Goal: Information Seeking & Learning: Learn about a topic

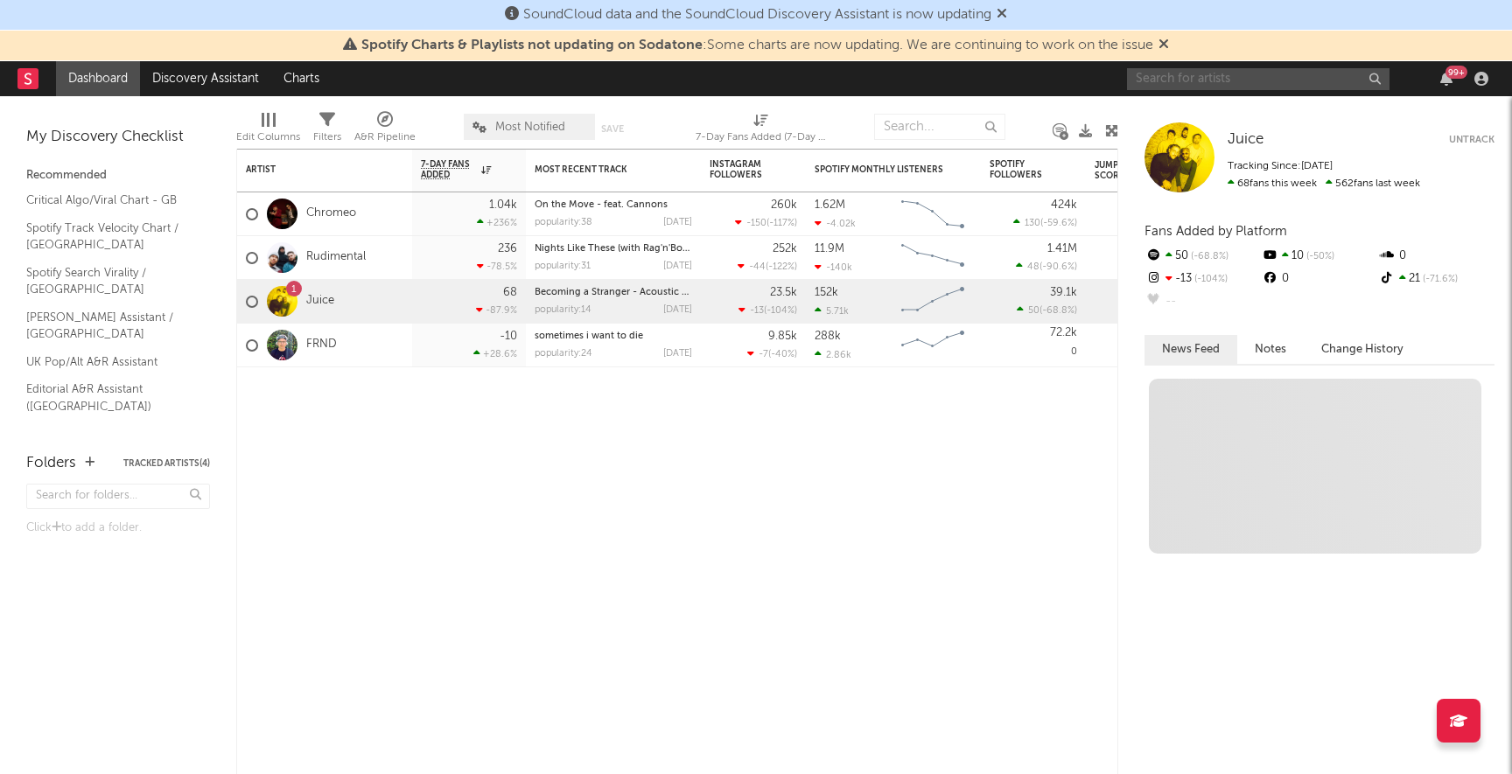
click at [1263, 81] on input "text" at bounding box center [1258, 79] width 262 height 22
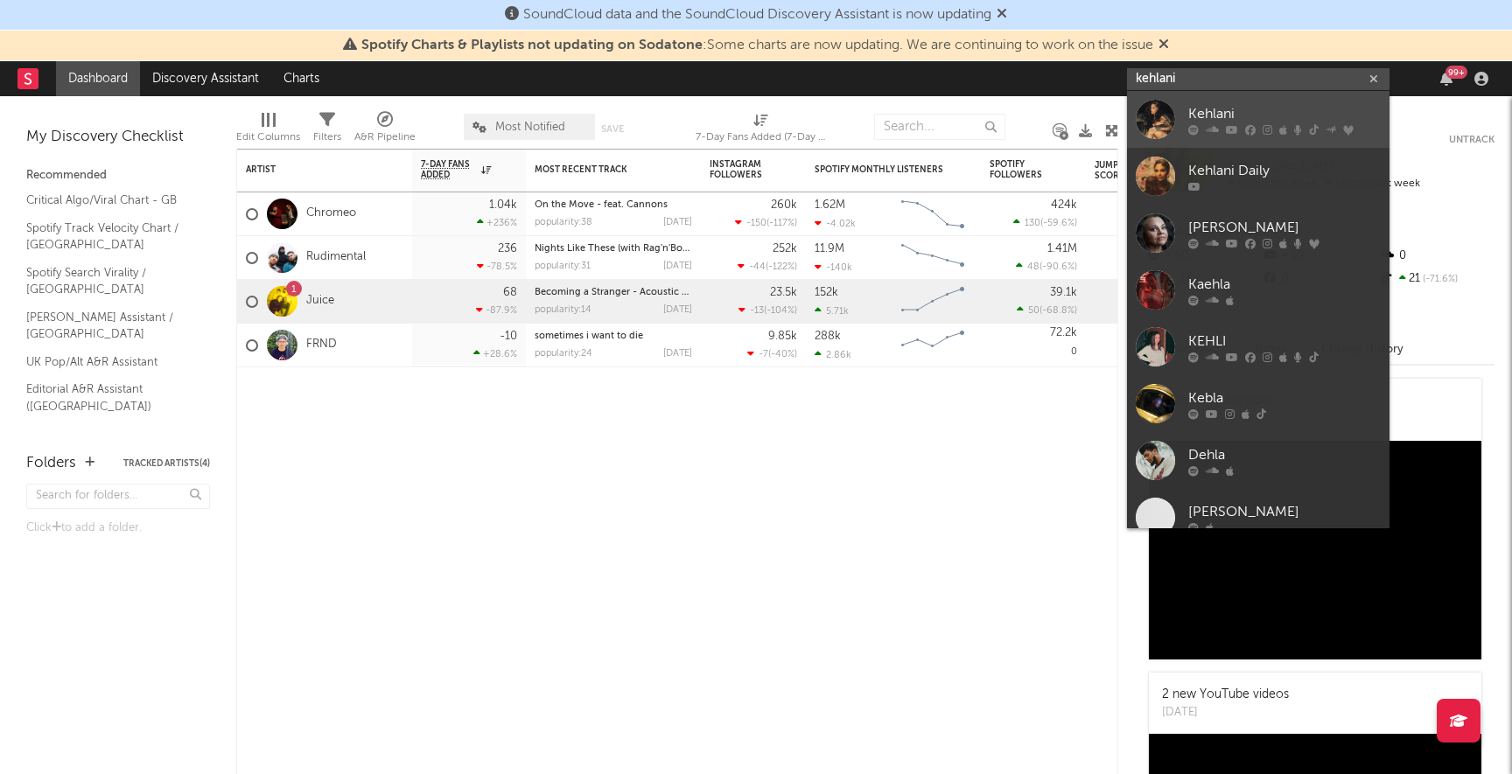
type input "kehlani"
click at [1265, 104] on div "Kehlani" at bounding box center [1284, 113] width 192 height 21
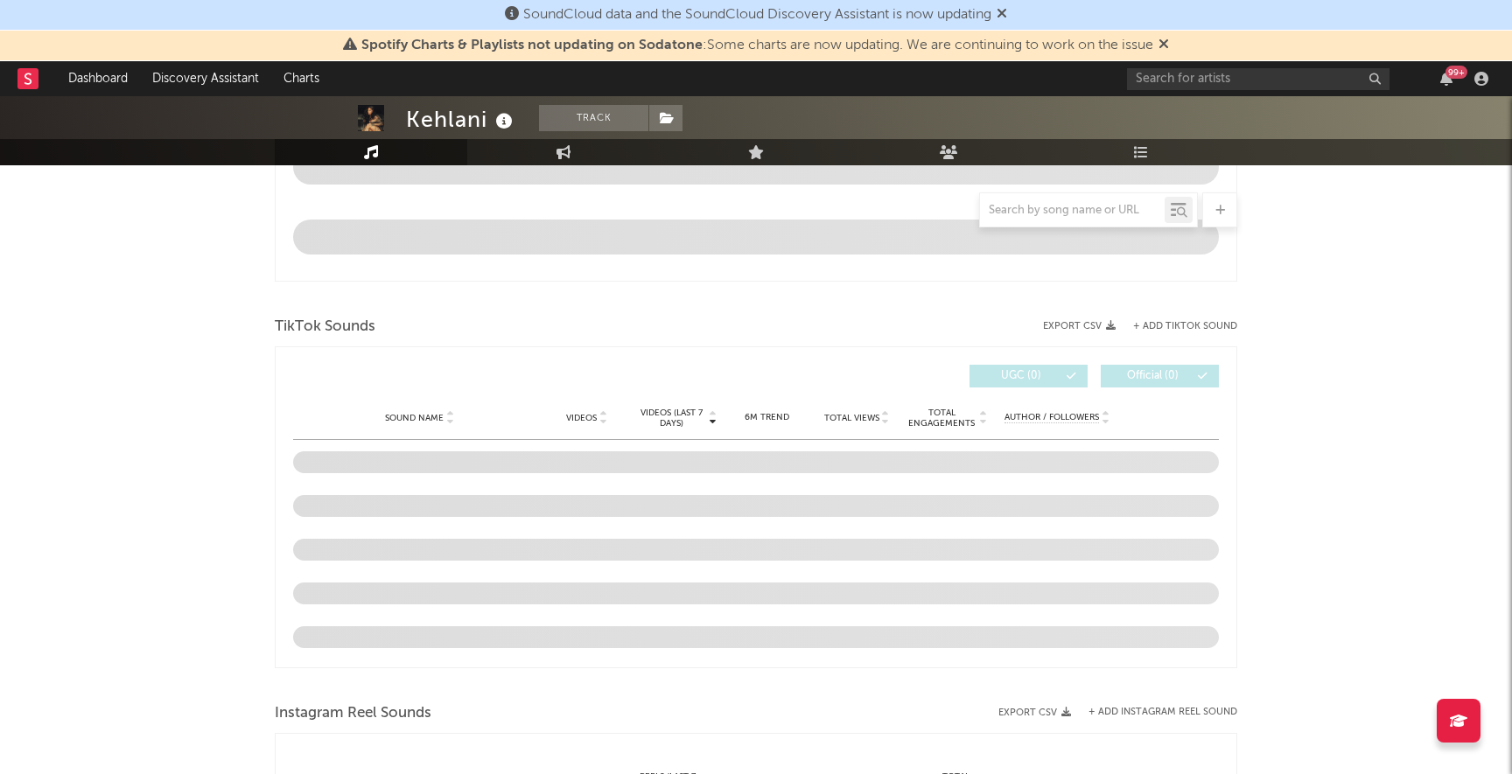
select select "6m"
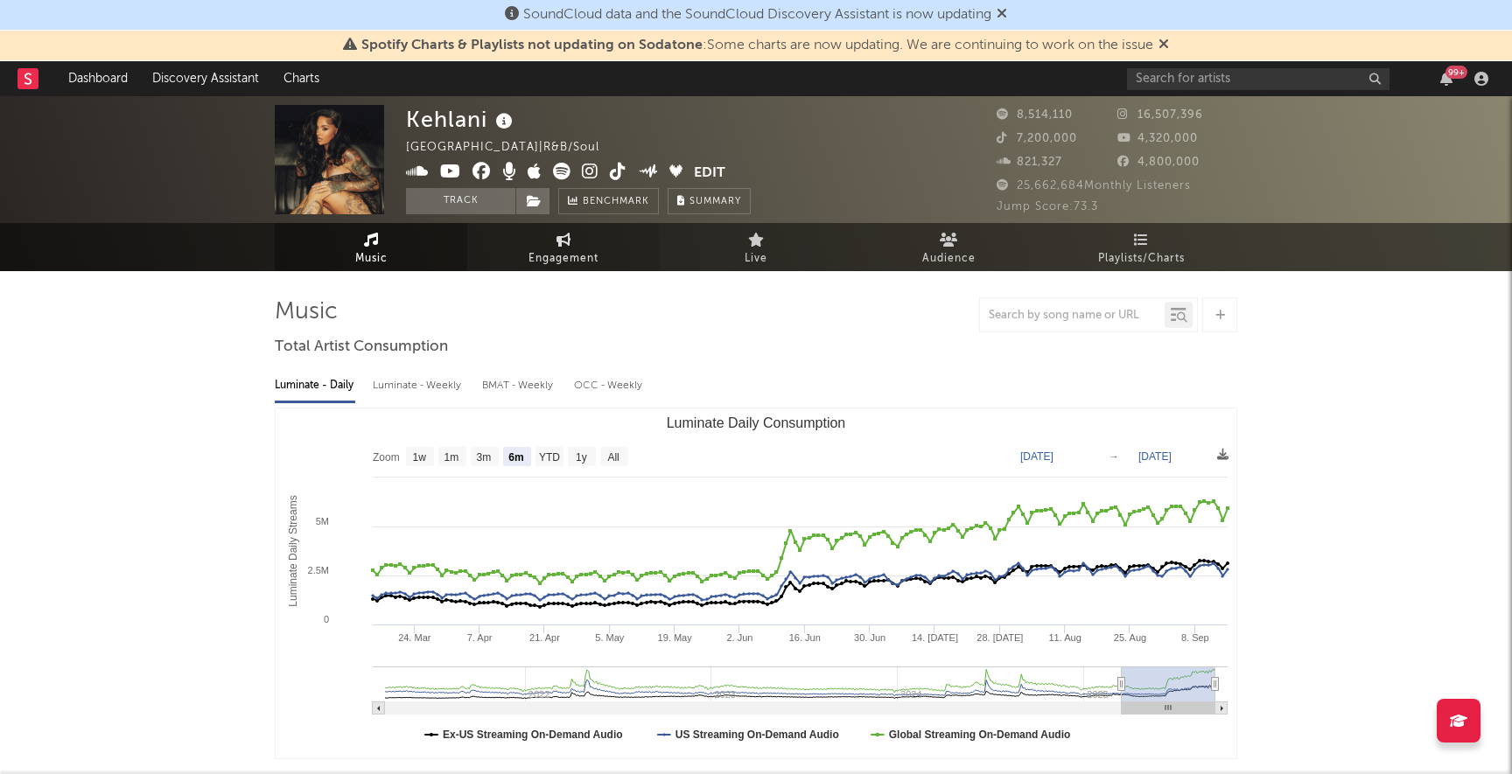
click at [565, 262] on span "Engagement" at bounding box center [563, 258] width 70 height 21
select select "1w"
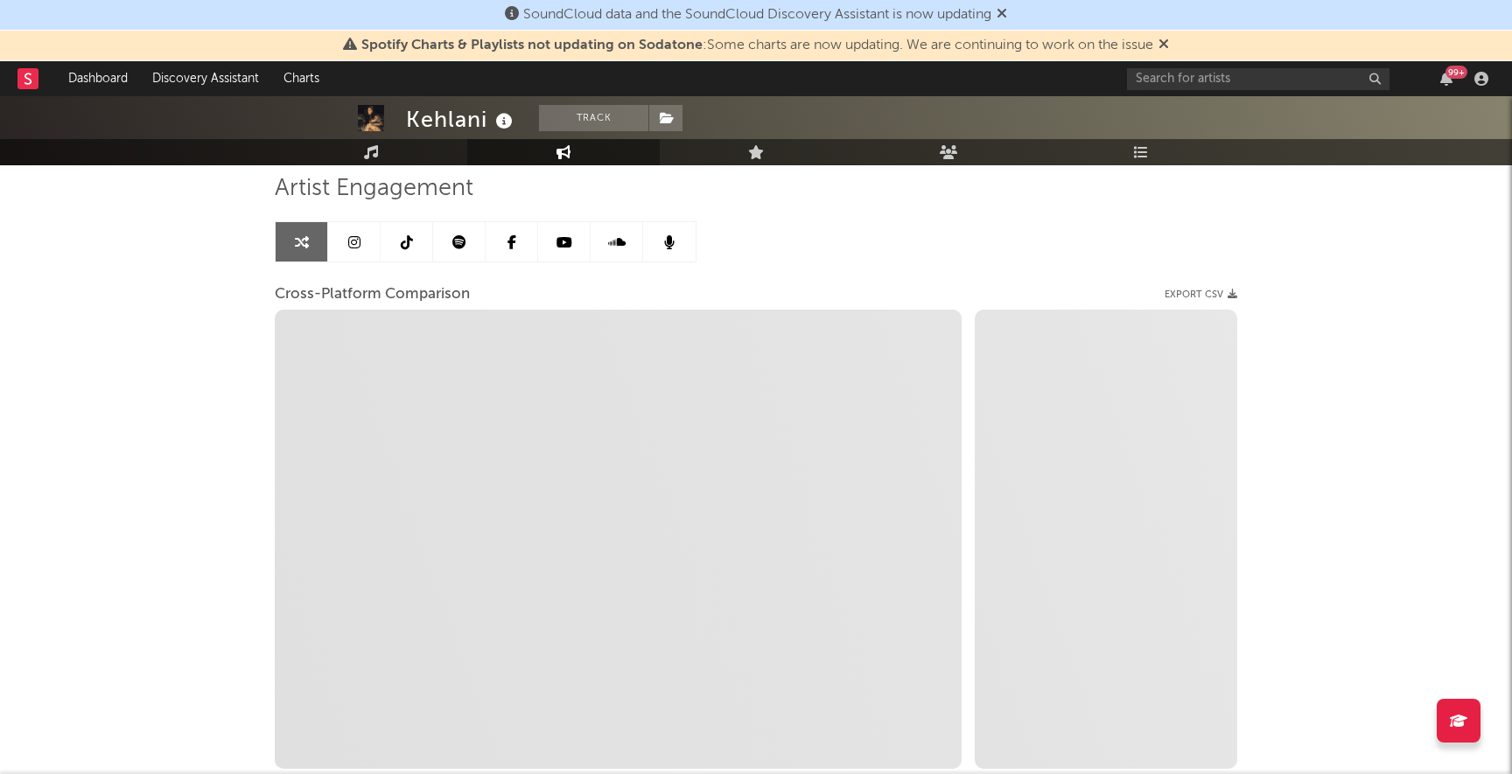
scroll to position [131, 0]
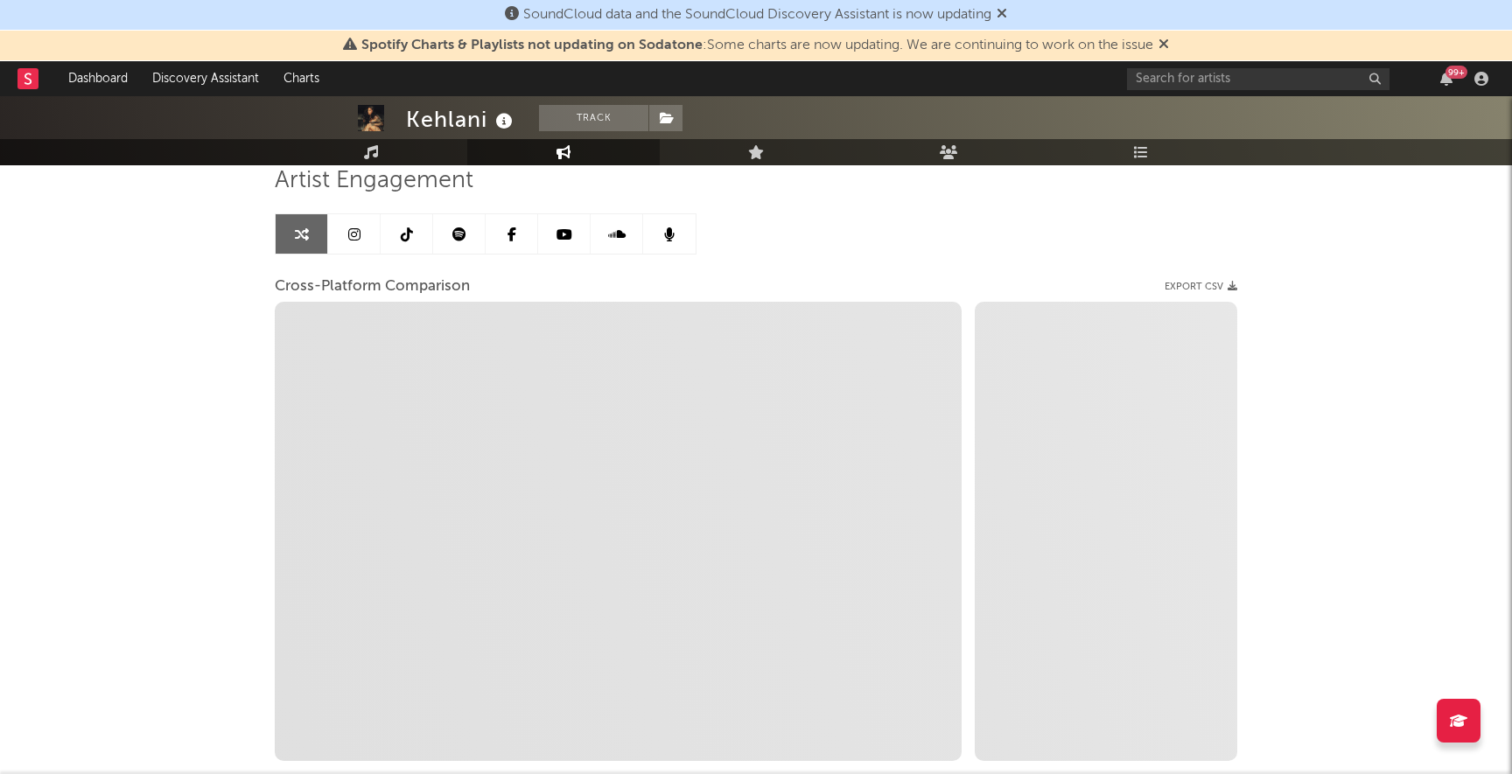
select select "1m"
